Goal: Information Seeking & Learning: Learn about a topic

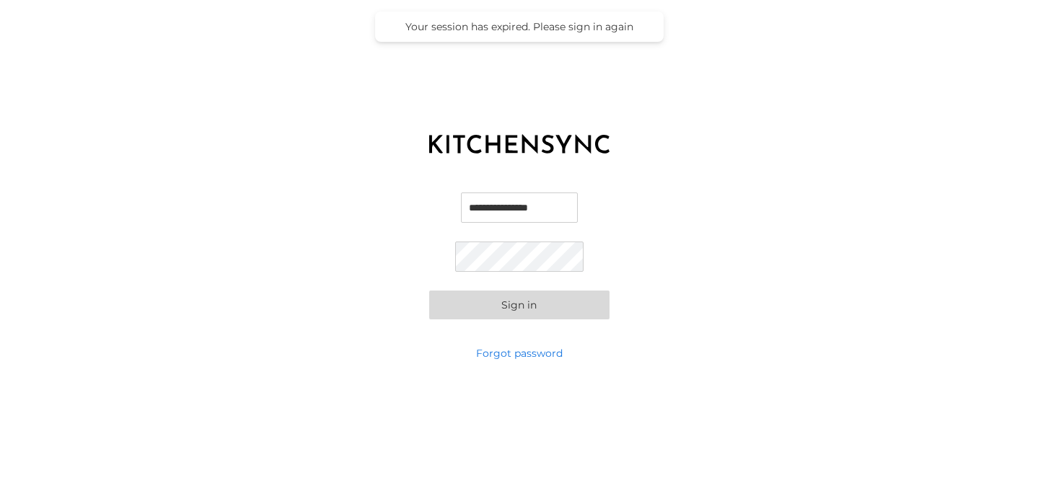
click at [493, 315] on button "Sign in" at bounding box center [519, 305] width 180 height 29
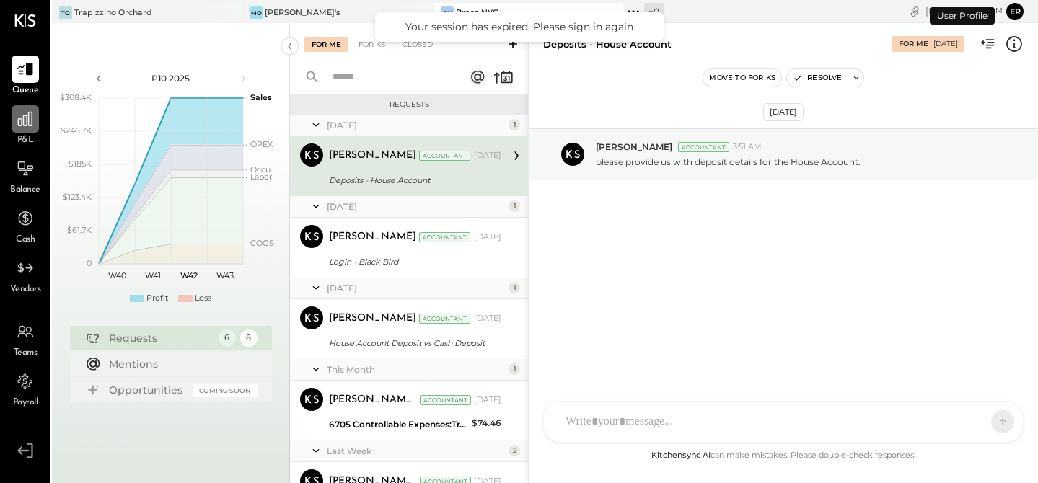
click at [21, 123] on icon at bounding box center [25, 119] width 14 height 14
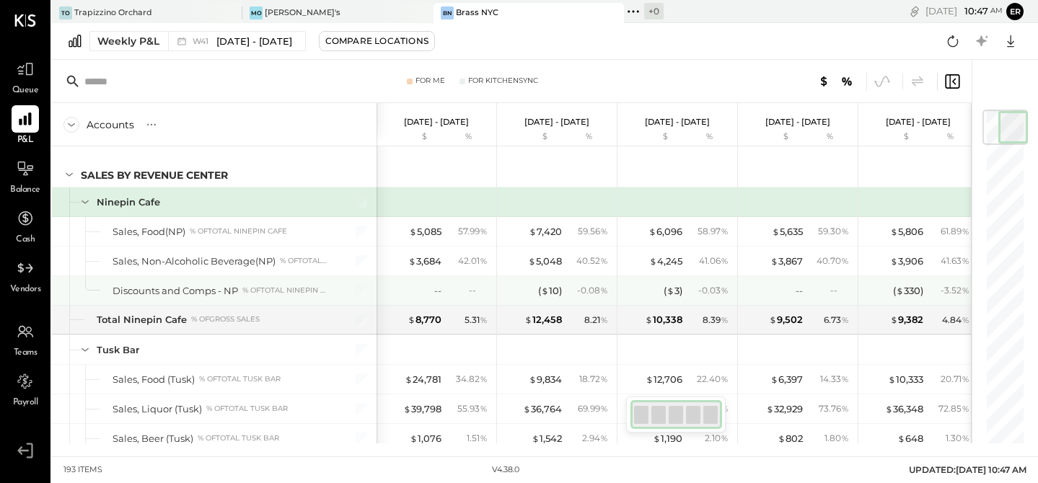
scroll to position [19, 0]
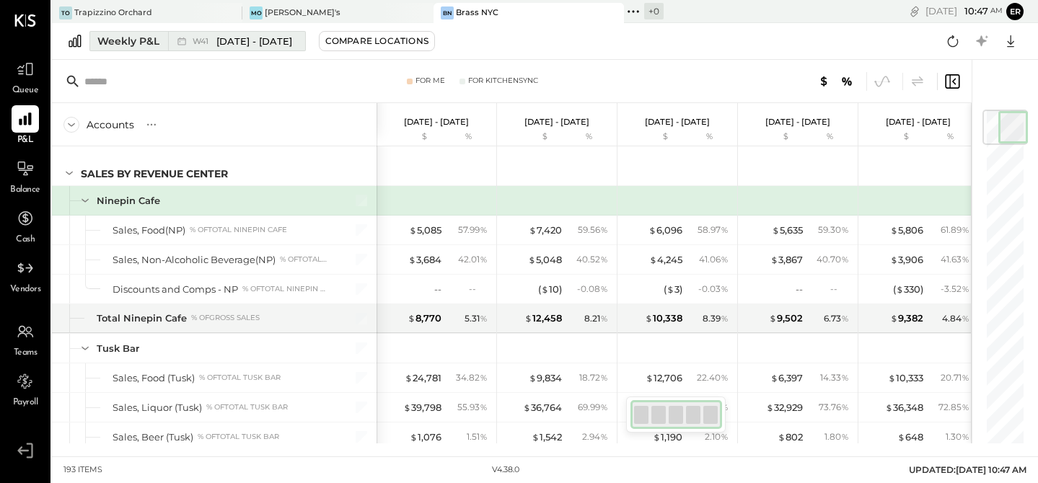
click at [128, 44] on div "Weekly P&L" at bounding box center [128, 41] width 62 height 14
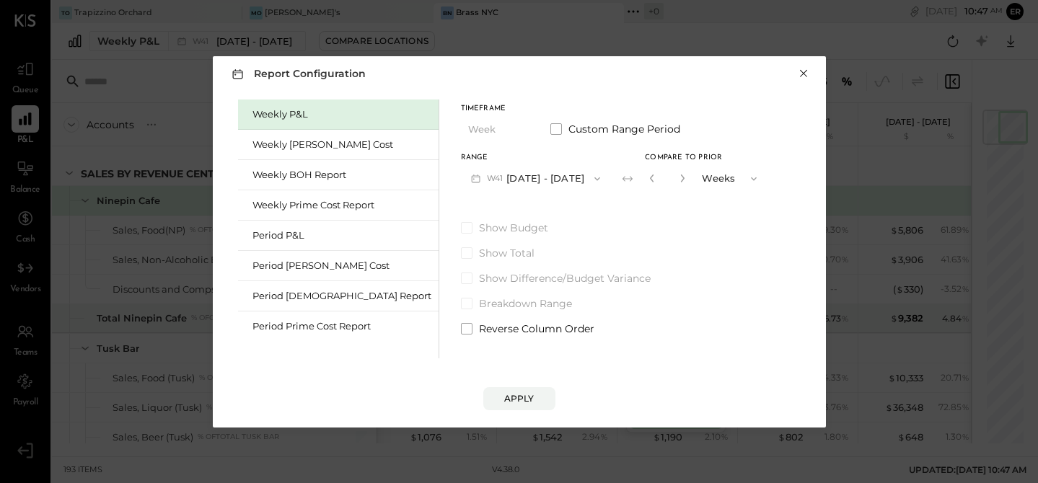
click at [799, 74] on button "×" at bounding box center [803, 73] width 13 height 14
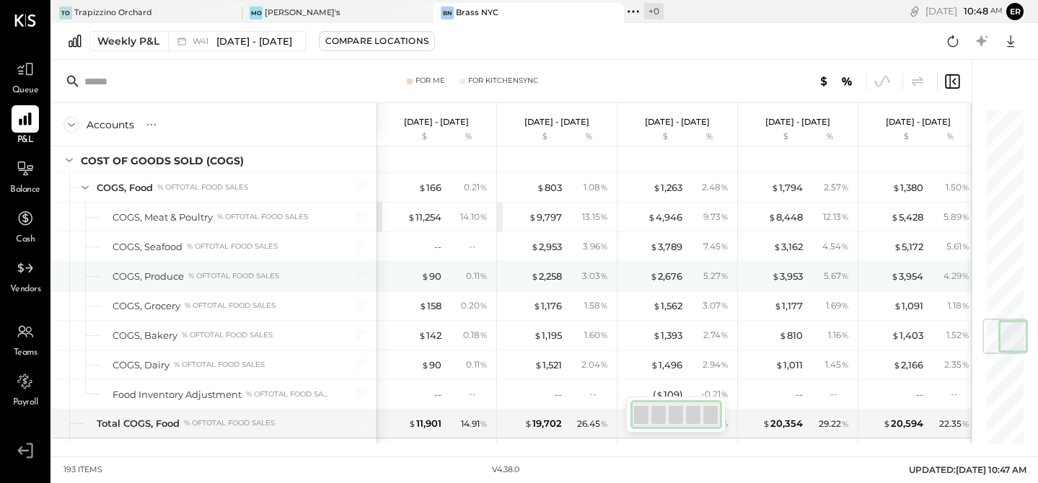
scroll to position [1785, 0]
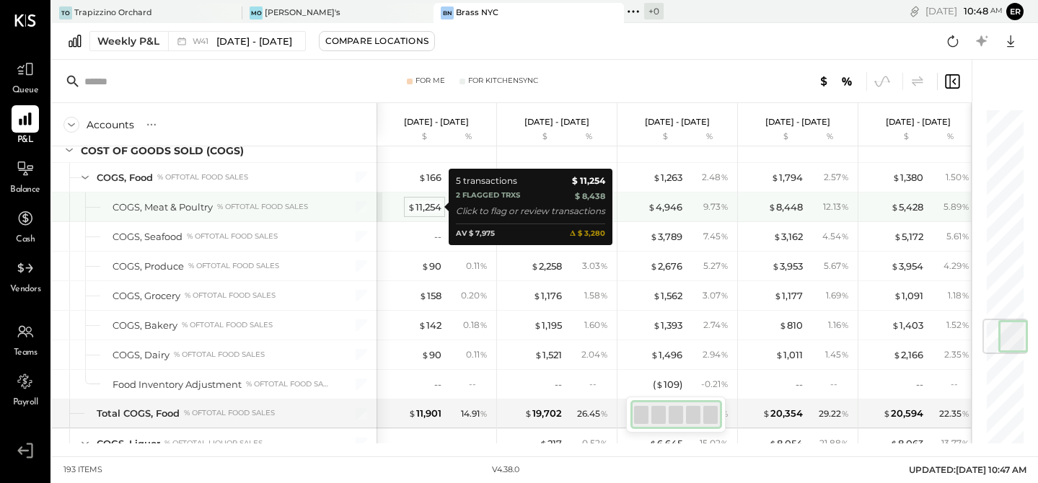
click at [426, 206] on div "$ 11,254" at bounding box center [425, 208] width 34 height 14
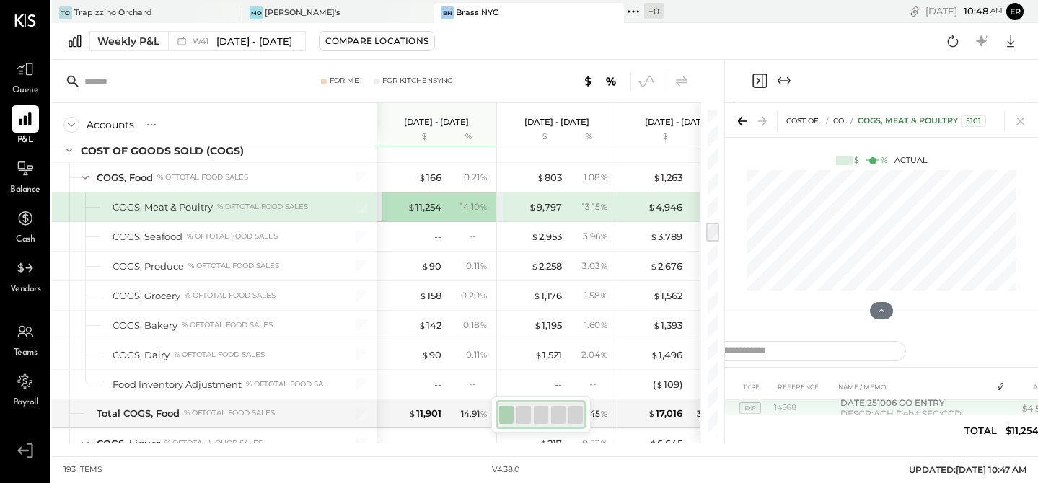
scroll to position [54, 0]
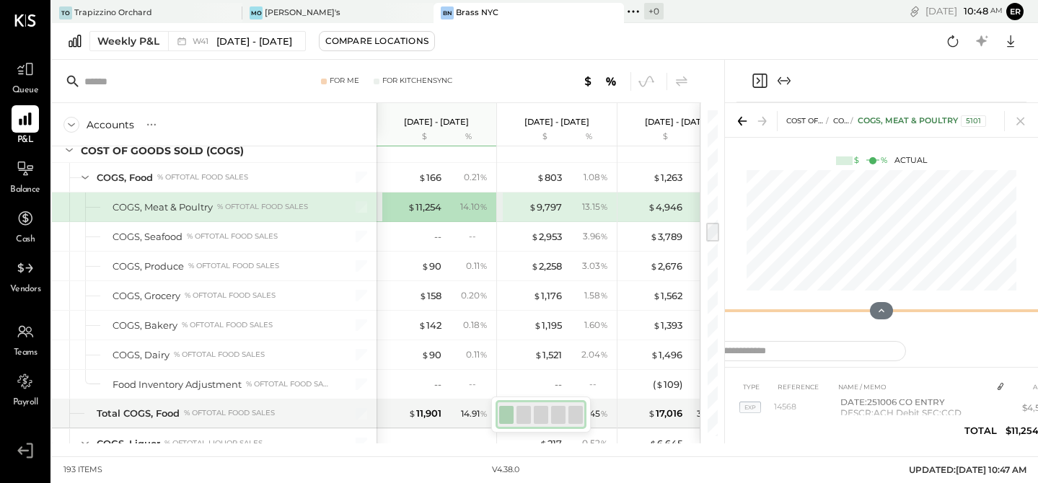
click at [882, 301] on div at bounding box center [881, 310] width 313 height 29
click at [881, 308] on icon at bounding box center [881, 310] width 13 height 13
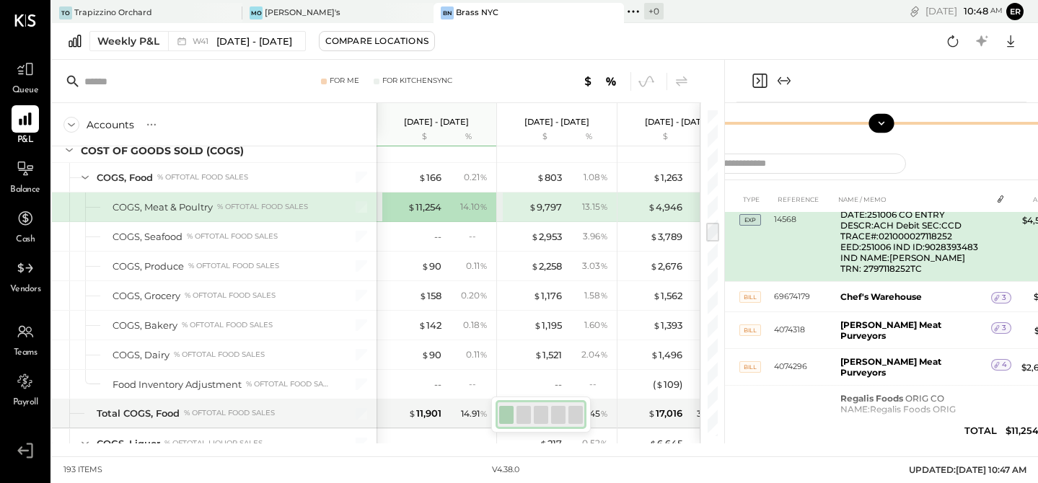
scroll to position [79, 0]
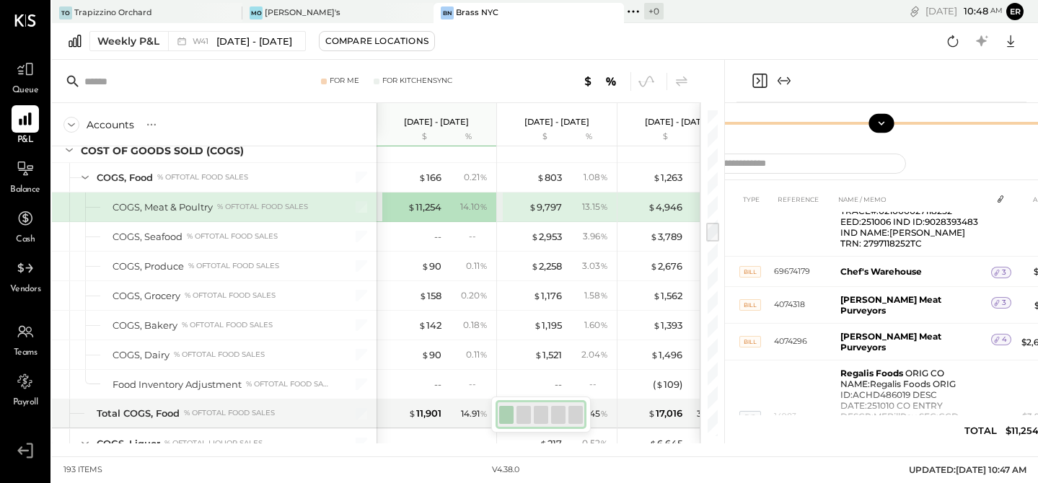
click at [783, 79] on icon "Expand panel (e)" at bounding box center [783, 80] width 17 height 17
